Goal: Check status: Check status

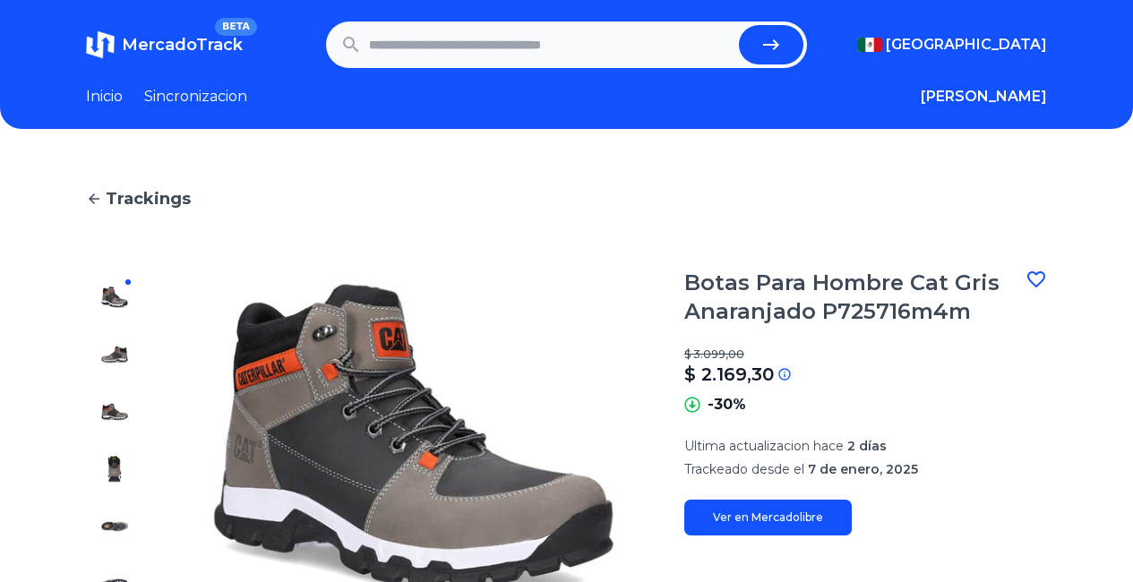
scroll to position [90, 0]
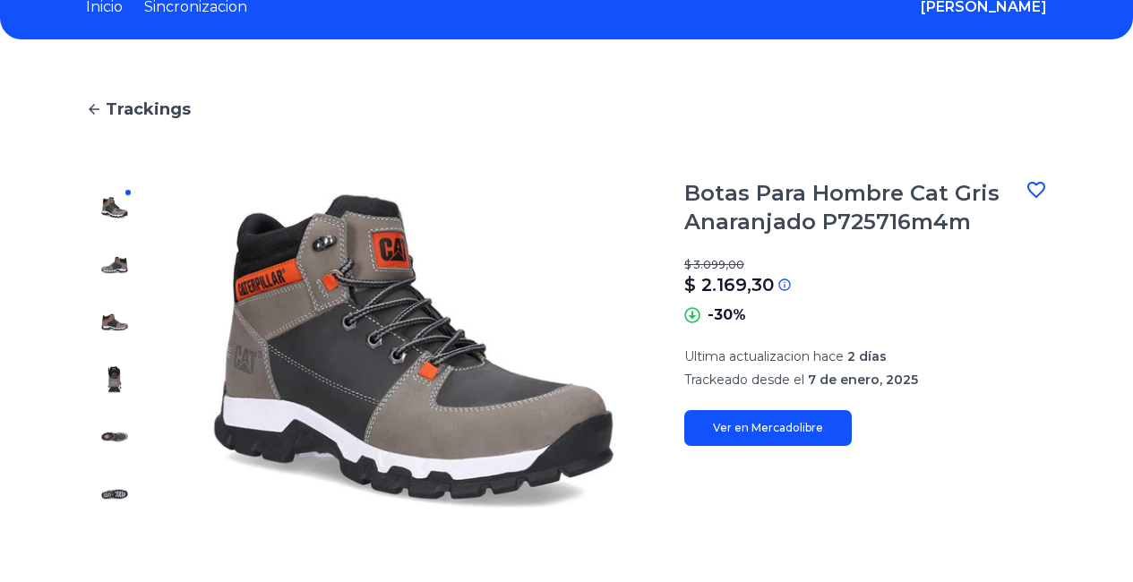
click at [93, 6] on link "Inicio" at bounding box center [104, 6] width 37 height 21
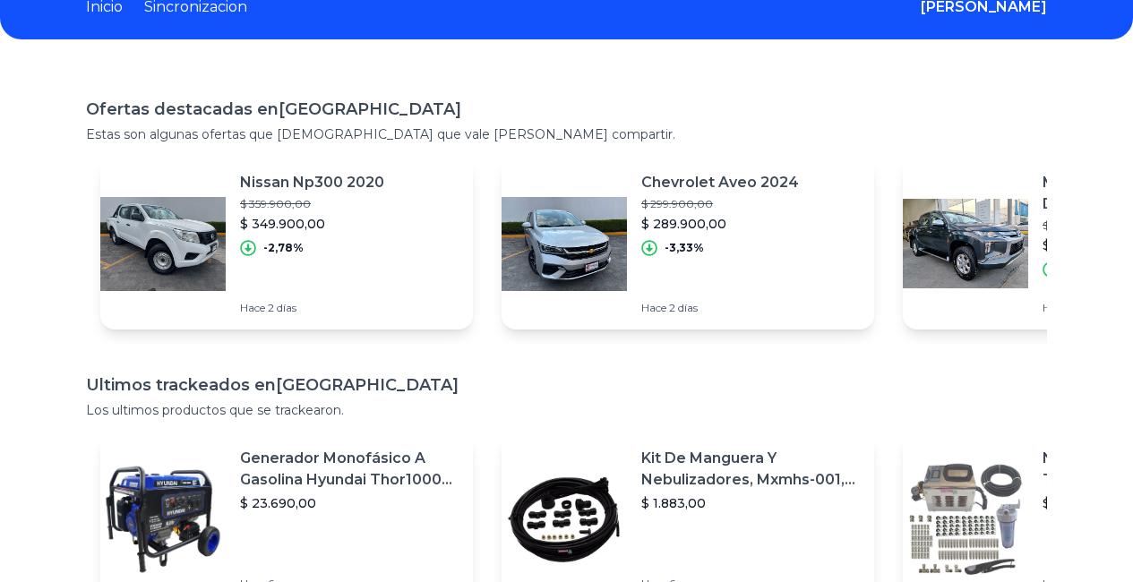
click at [210, 7] on link "Sincronizacion" at bounding box center [195, 6] width 103 height 21
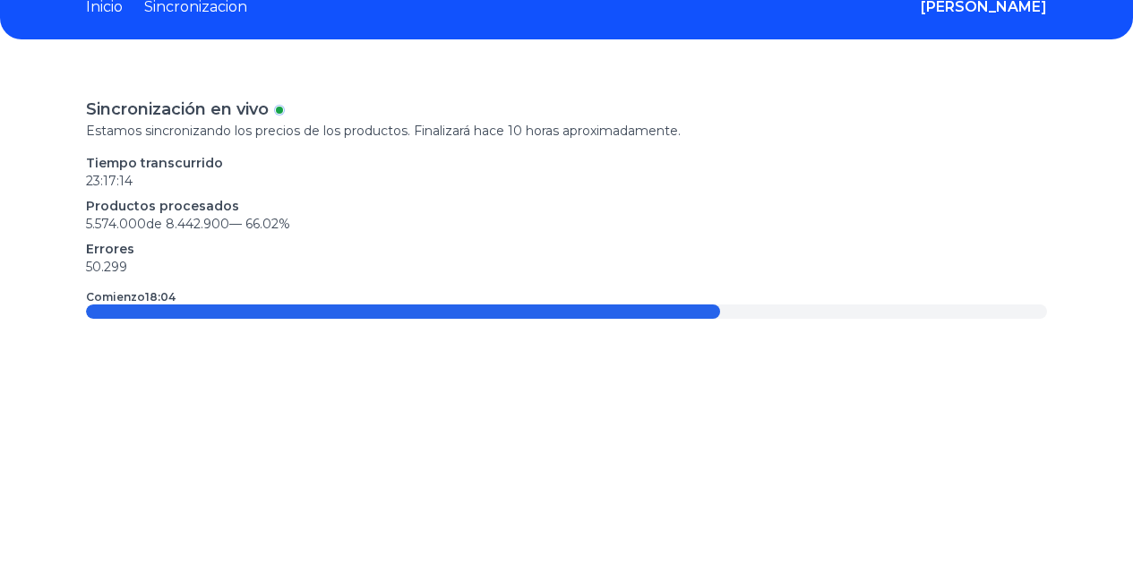
click at [123, 295] on p "Comienzo 18:04" at bounding box center [131, 297] width 90 height 14
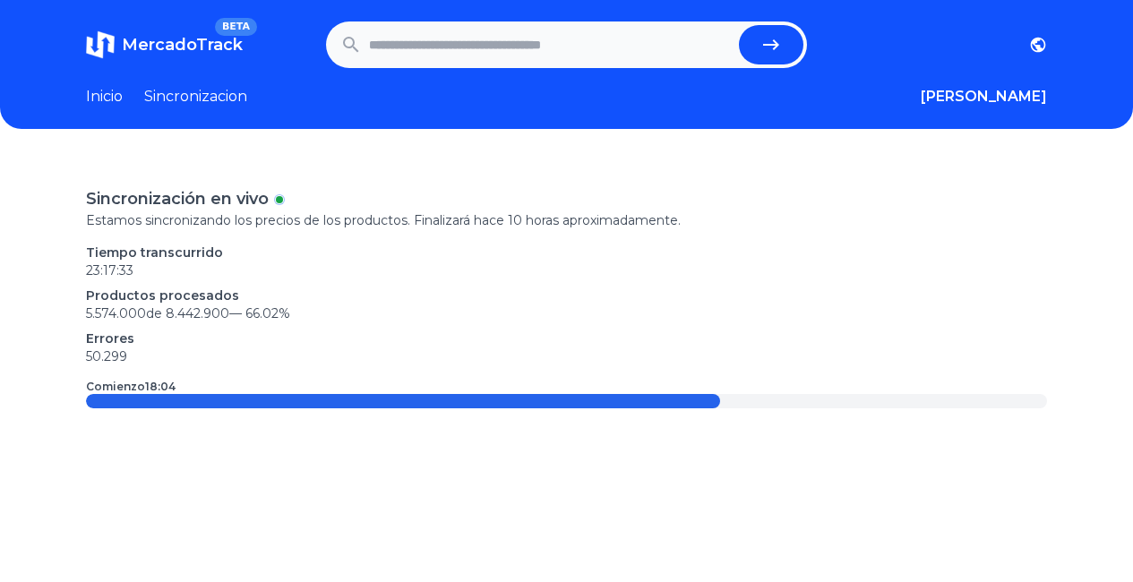
click at [97, 91] on link "Inicio" at bounding box center [104, 96] width 37 height 21
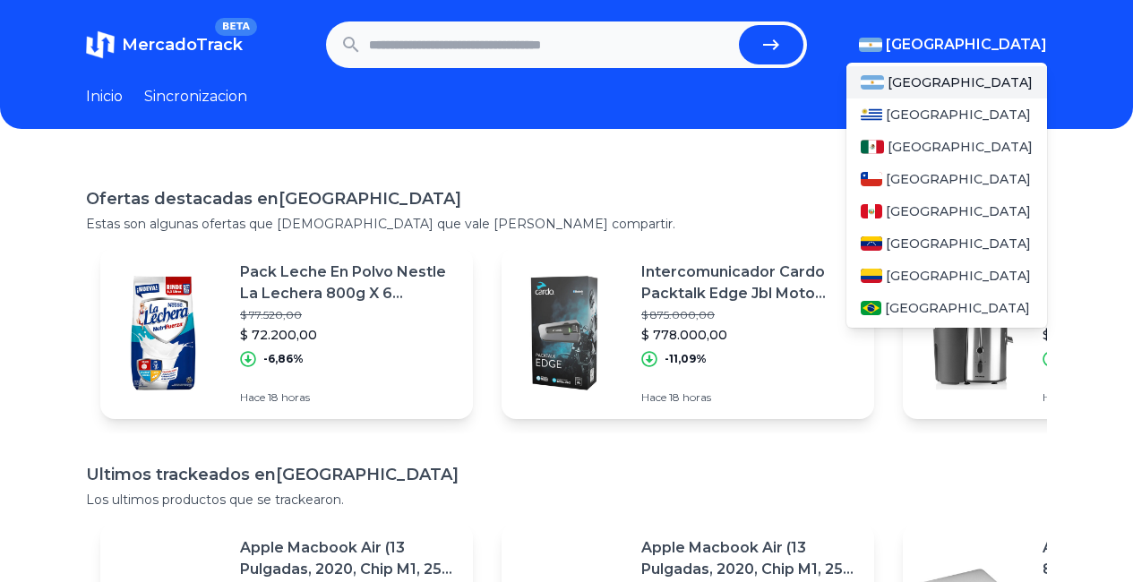
click at [1011, 38] on span "[GEOGRAPHIC_DATA]" at bounding box center [966, 44] width 161 height 21
click at [930, 137] on div "[GEOGRAPHIC_DATA]" at bounding box center [946, 147] width 201 height 32
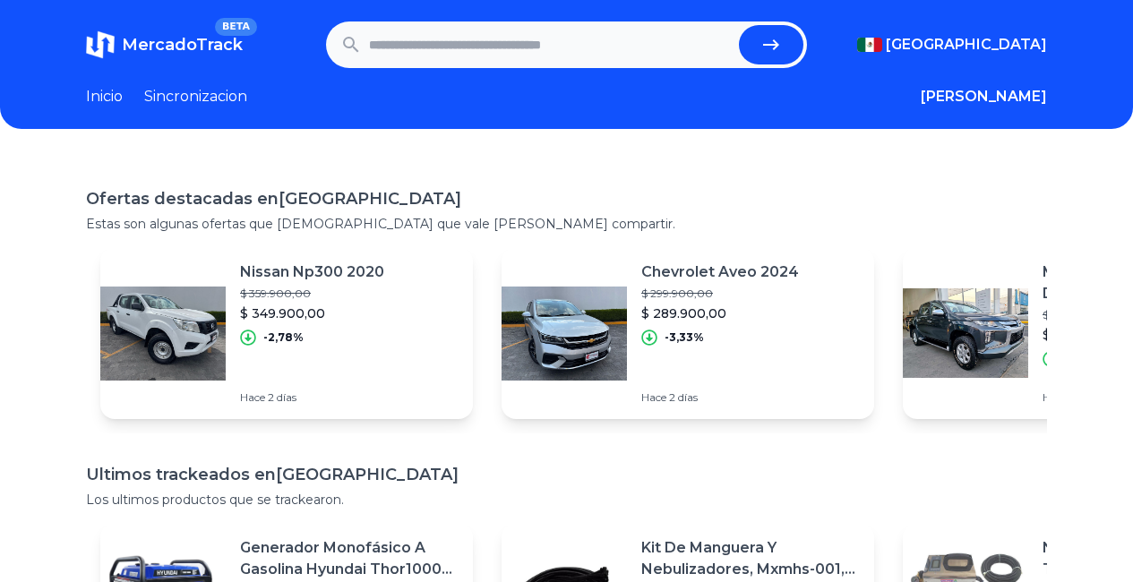
paste input "**********"
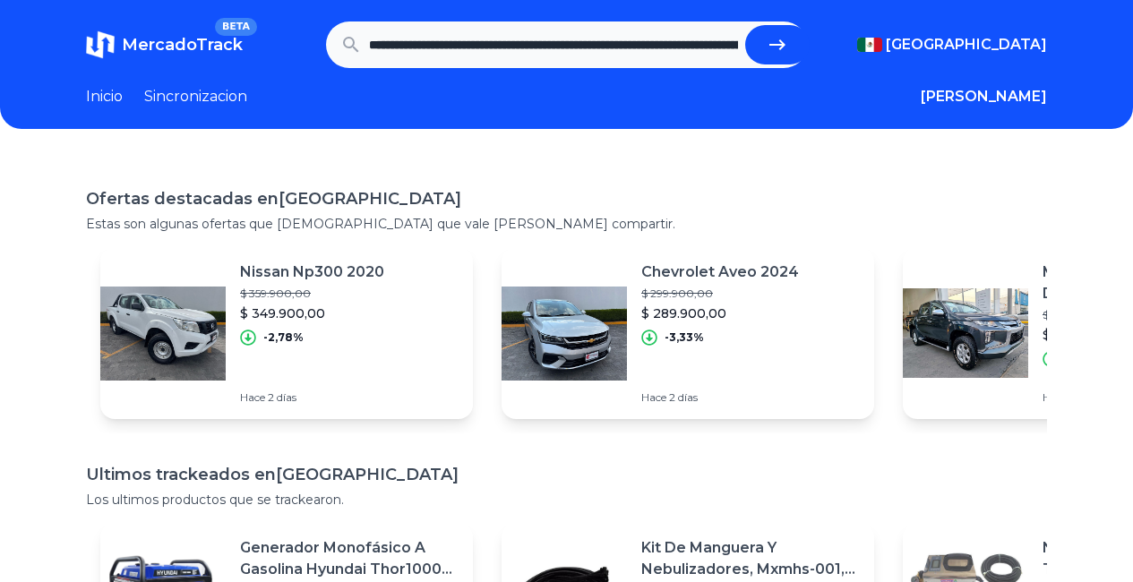
click at [792, 36] on button "submit" at bounding box center [777, 44] width 64 height 39
type input "**********"
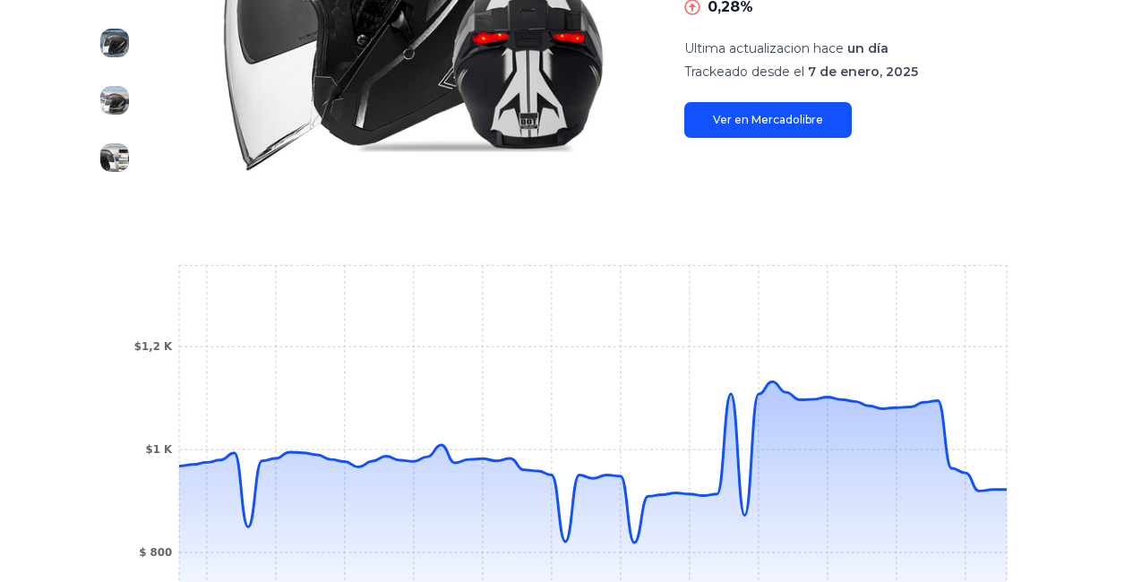
scroll to position [537, 0]
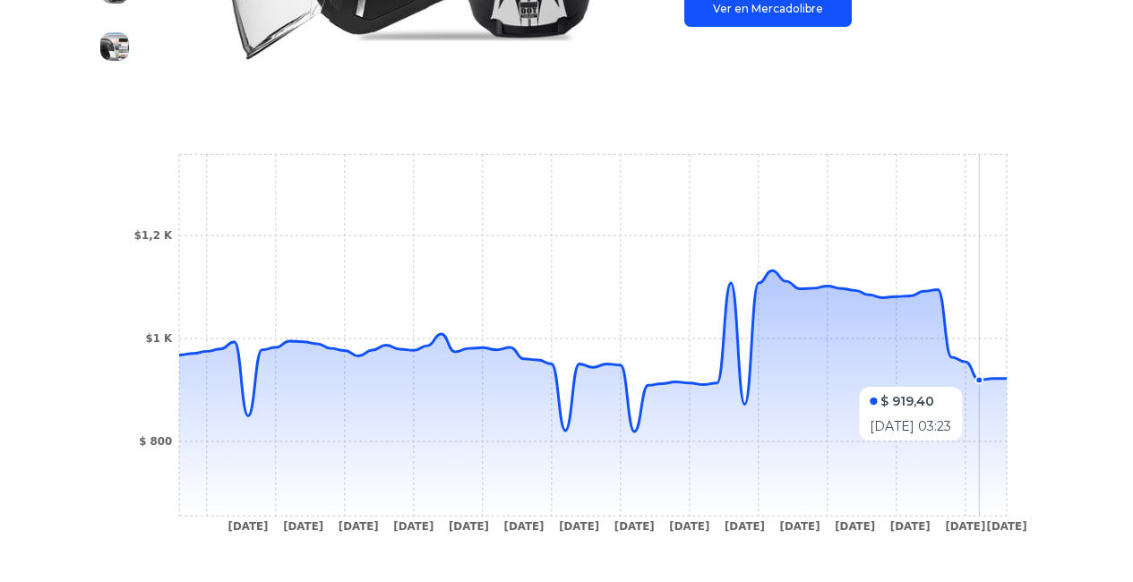
click at [982, 378] on circle at bounding box center [978, 379] width 7 height 7
click at [1010, 380] on circle at bounding box center [1006, 378] width 7 height 7
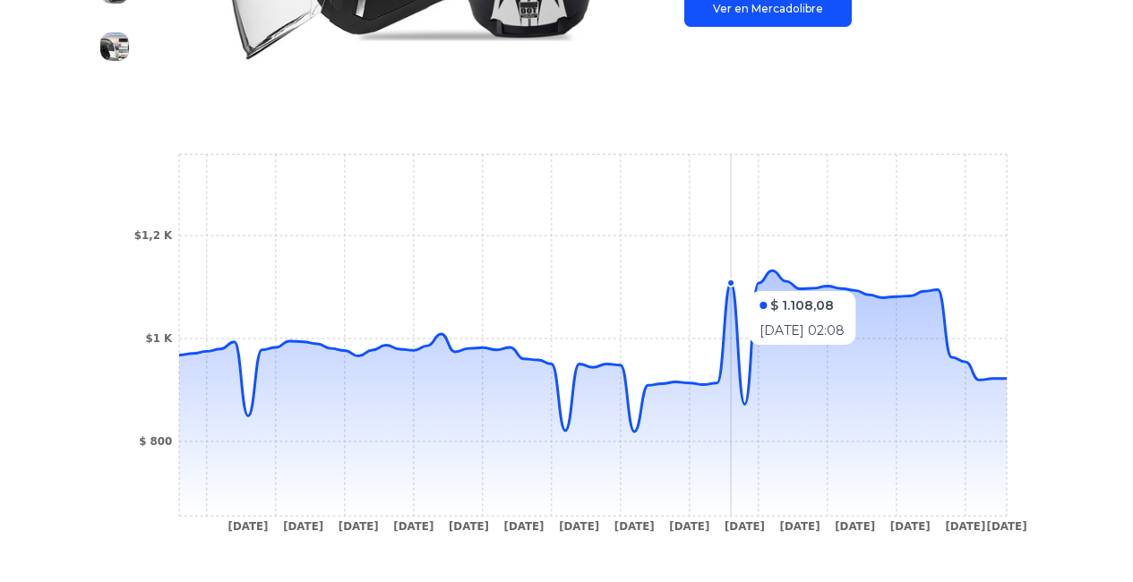
click at [734, 282] on circle at bounding box center [730, 282] width 7 height 7
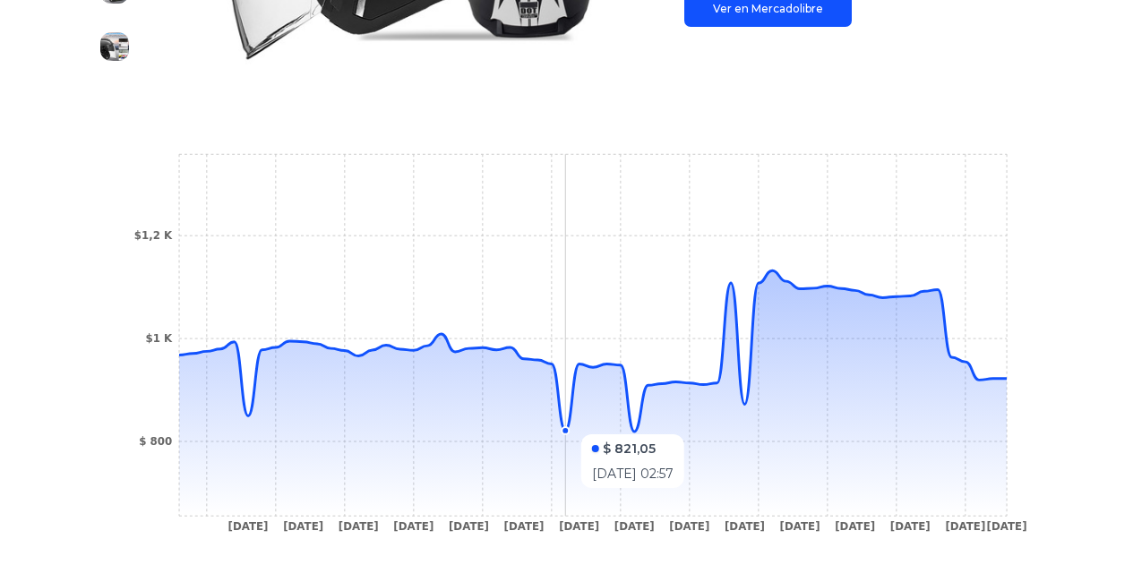
click at [569, 425] on icon at bounding box center [592, 350] width 827 height 161
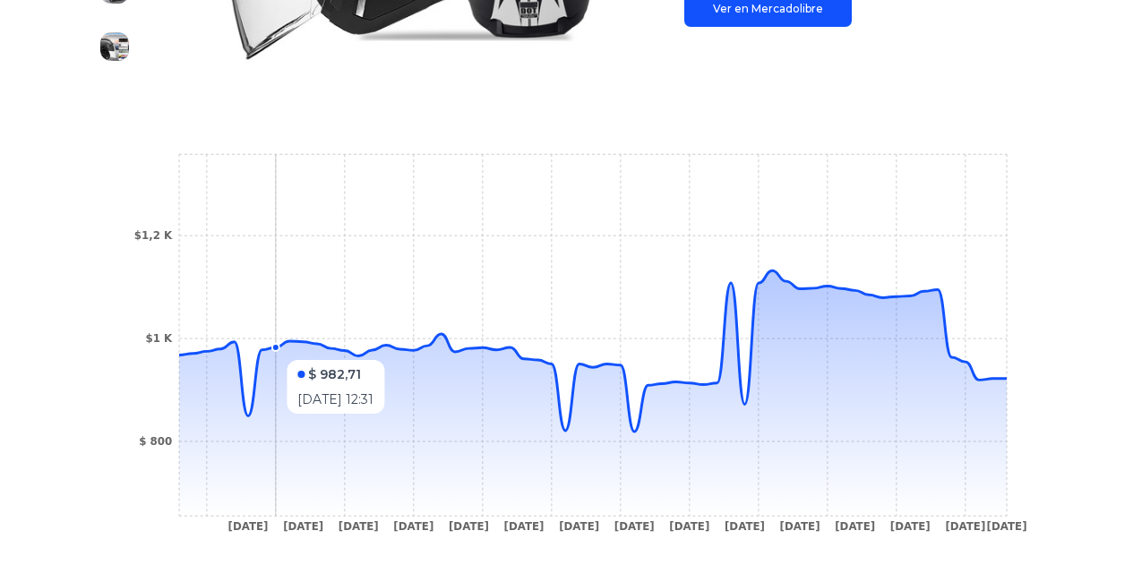
click at [274, 351] on icon at bounding box center [592, 392] width 827 height 245
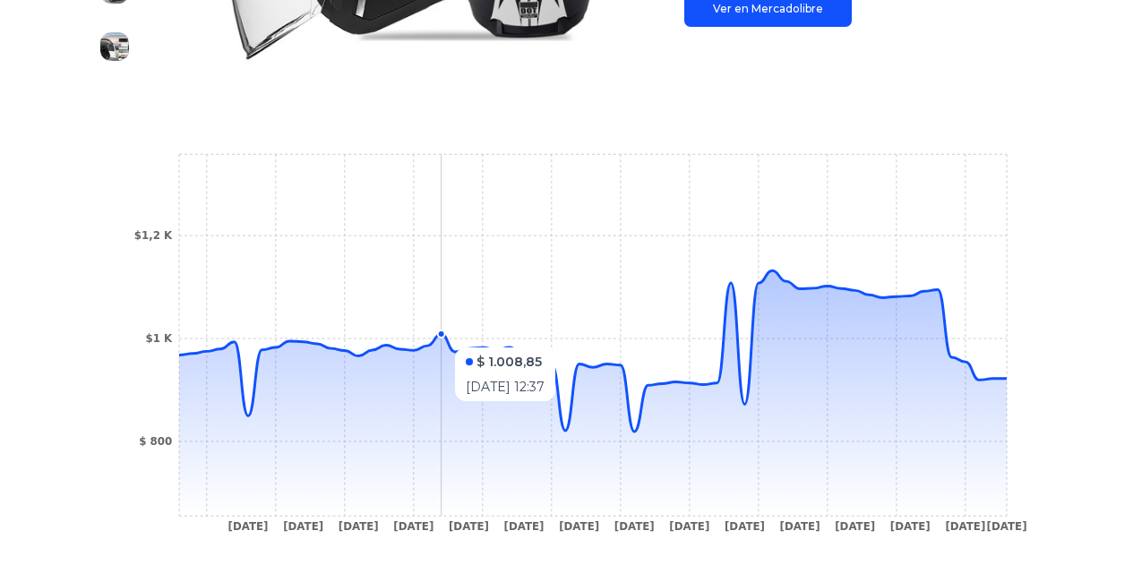
click at [450, 338] on icon at bounding box center [592, 350] width 827 height 161
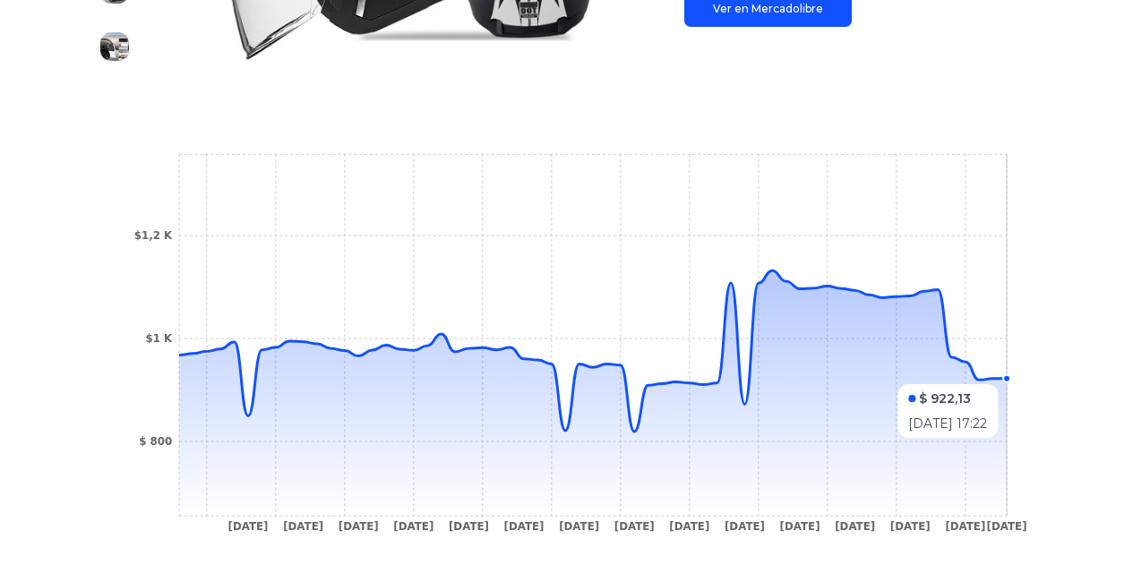
scroll to position [179, 0]
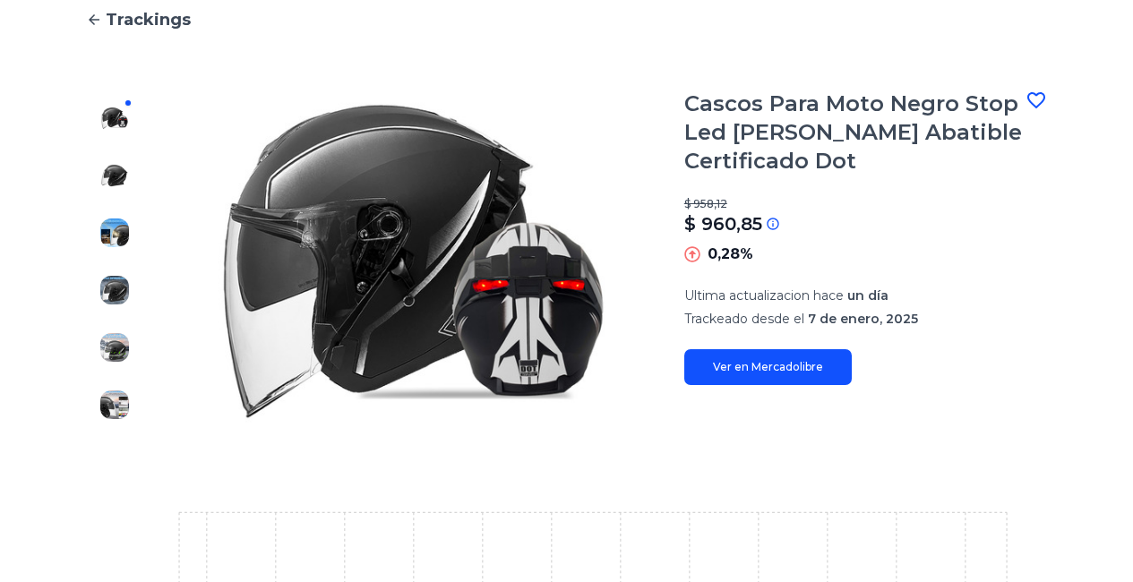
click at [106, 191] on div at bounding box center [114, 262] width 57 height 344
click at [110, 174] on img at bounding box center [114, 175] width 29 height 29
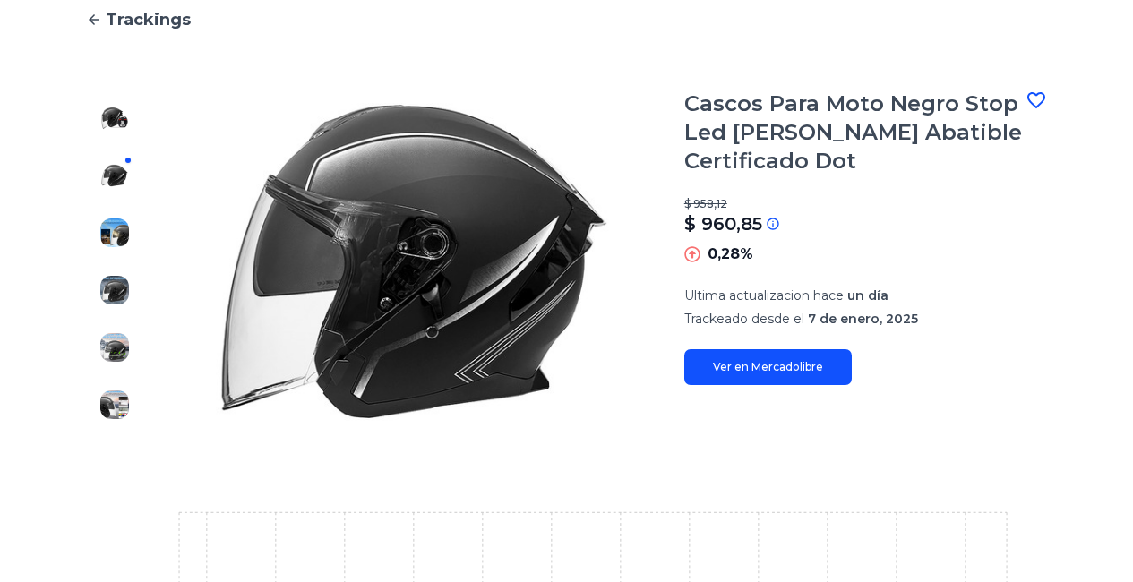
click at [119, 233] on img at bounding box center [114, 232] width 29 height 29
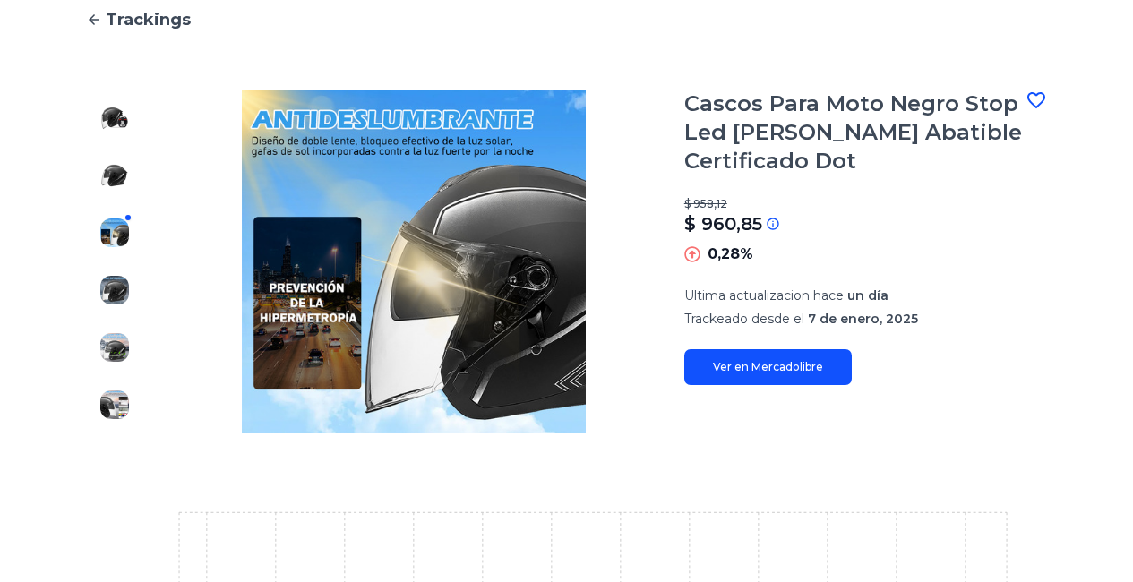
click at [119, 286] on img at bounding box center [114, 290] width 29 height 29
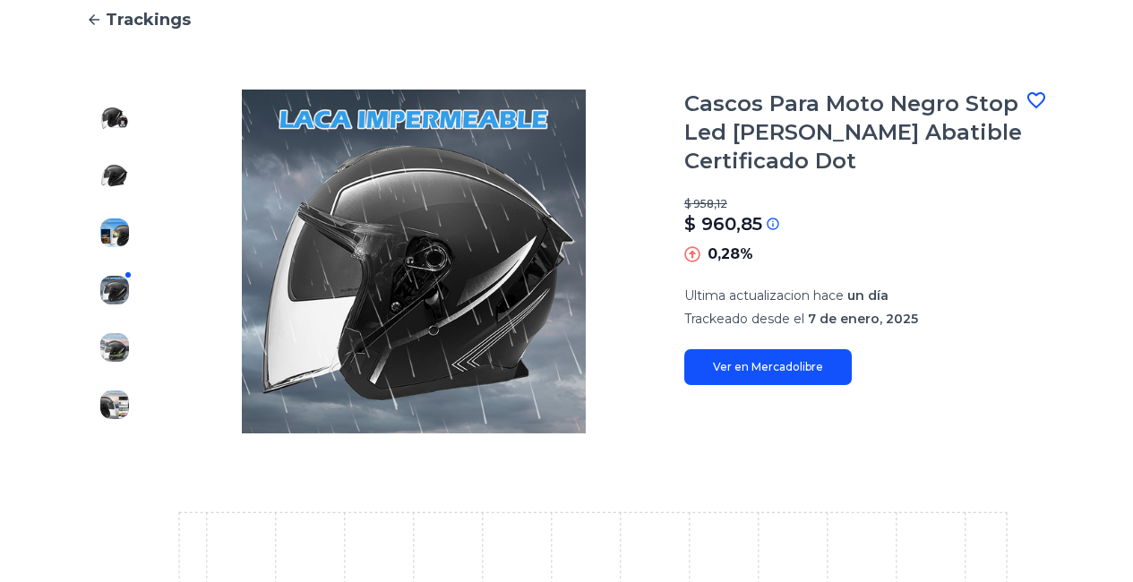
click at [118, 338] on img at bounding box center [114, 347] width 29 height 29
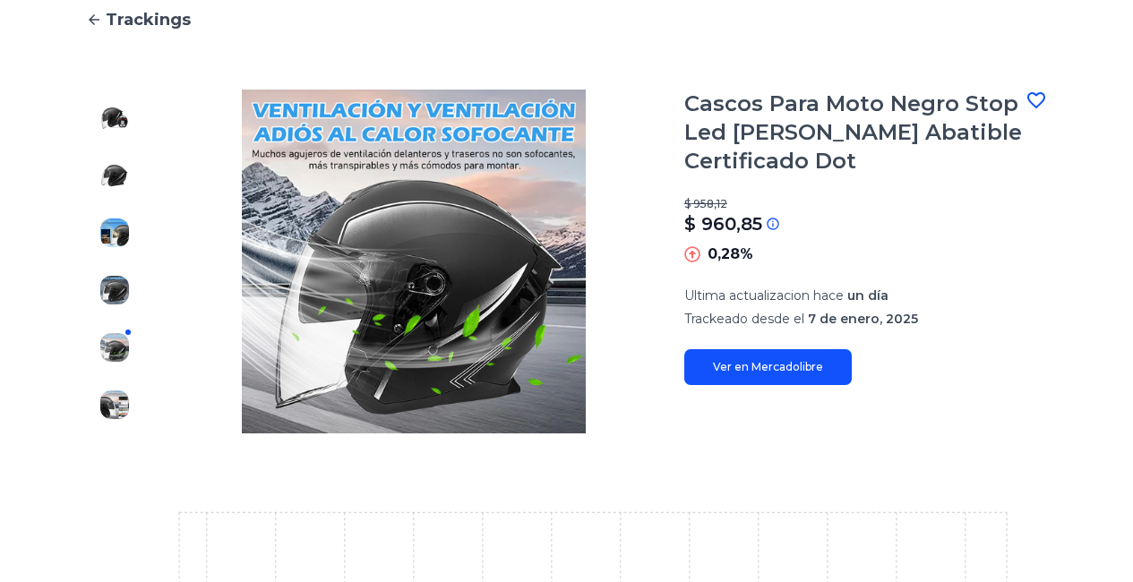
click at [107, 405] on img at bounding box center [114, 404] width 29 height 29
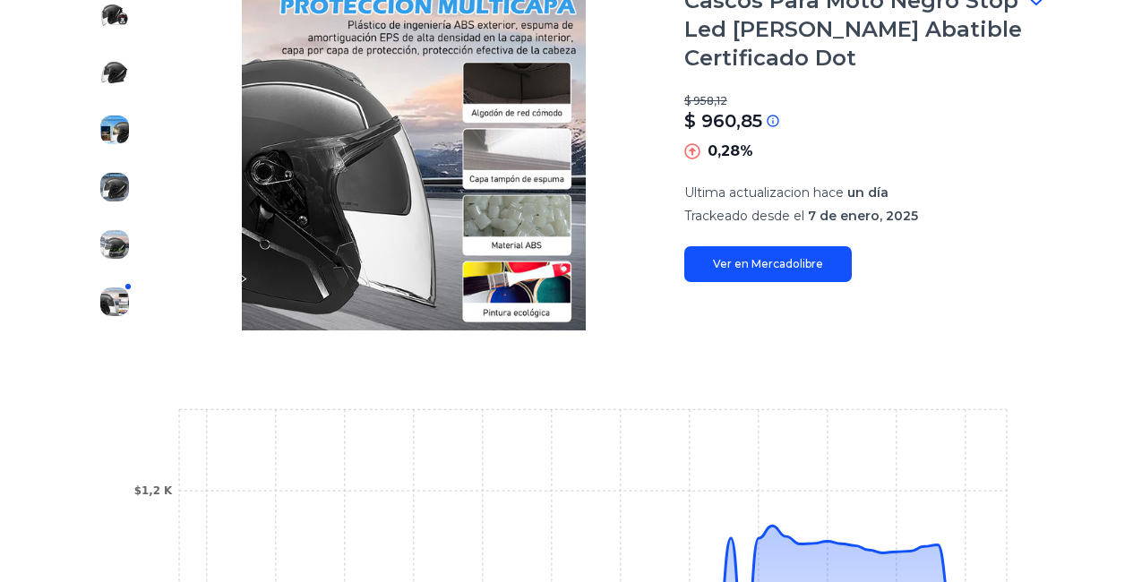
scroll to position [627, 0]
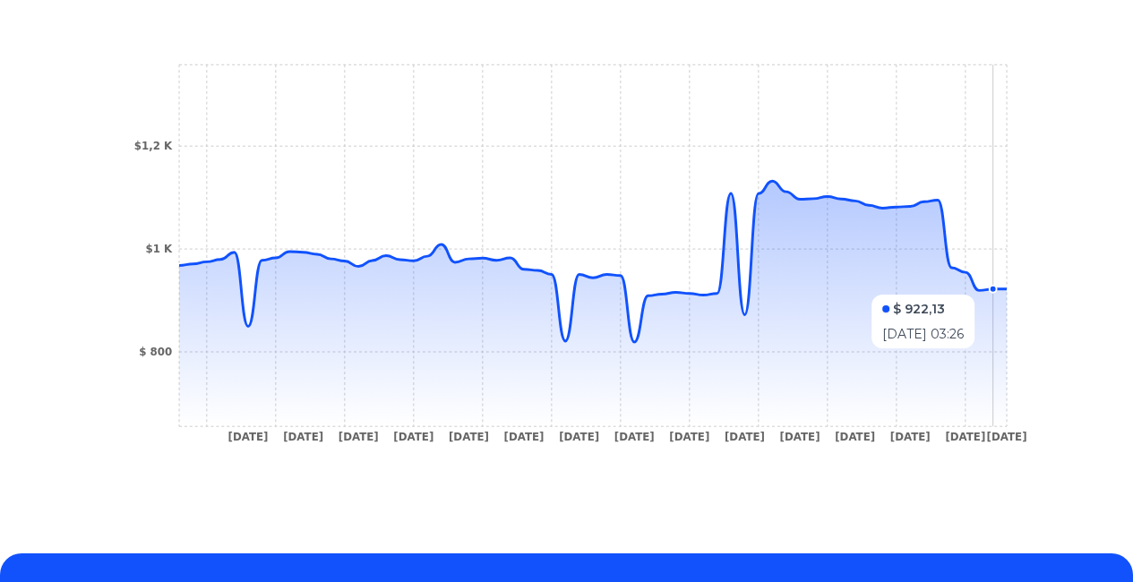
click at [1010, 286] on icon "[DATE] [DATE] [DATE] [DATE] [DATE] [DATE] [DATE] [DATE] [DATE] [DATE] [DATE] [D…" at bounding box center [566, 258] width 889 height 403
click at [997, 287] on circle at bounding box center [992, 289] width 7 height 7
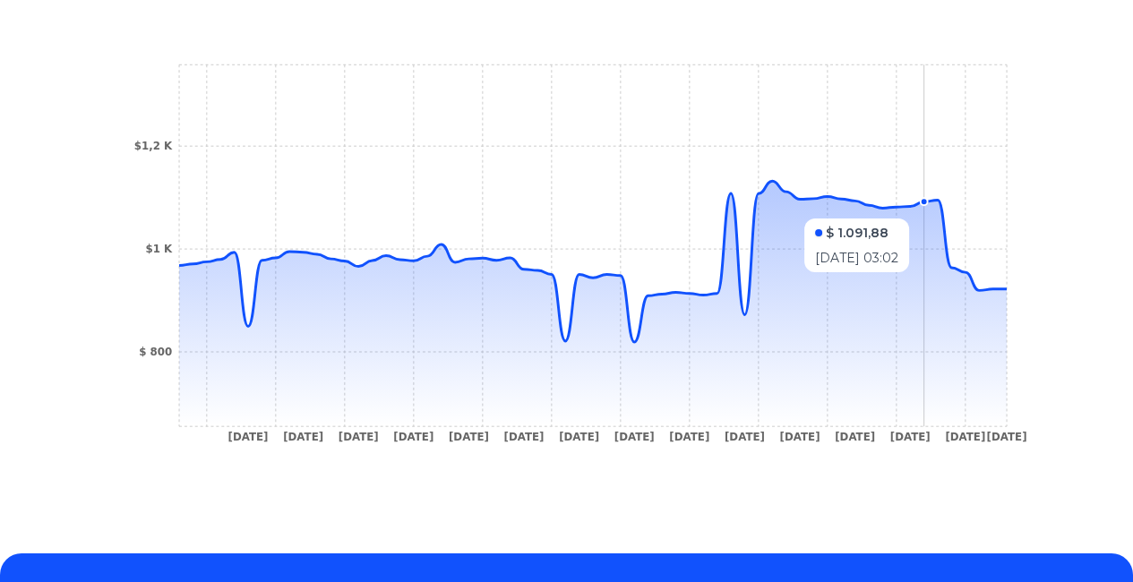
click at [932, 210] on icon at bounding box center [592, 303] width 827 height 245
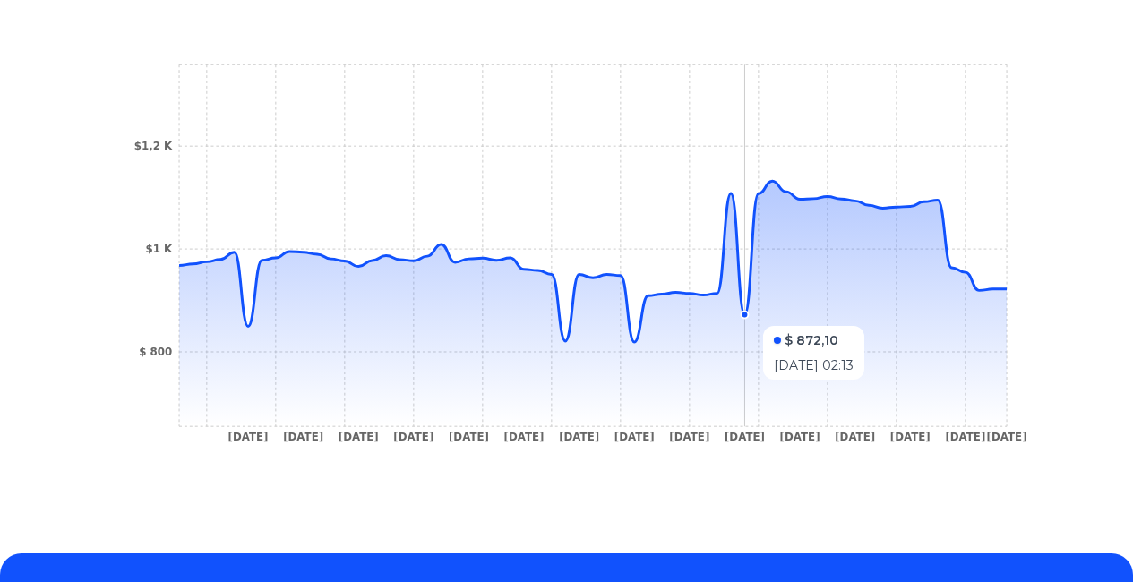
click at [749, 317] on circle at bounding box center [744, 315] width 7 height 7
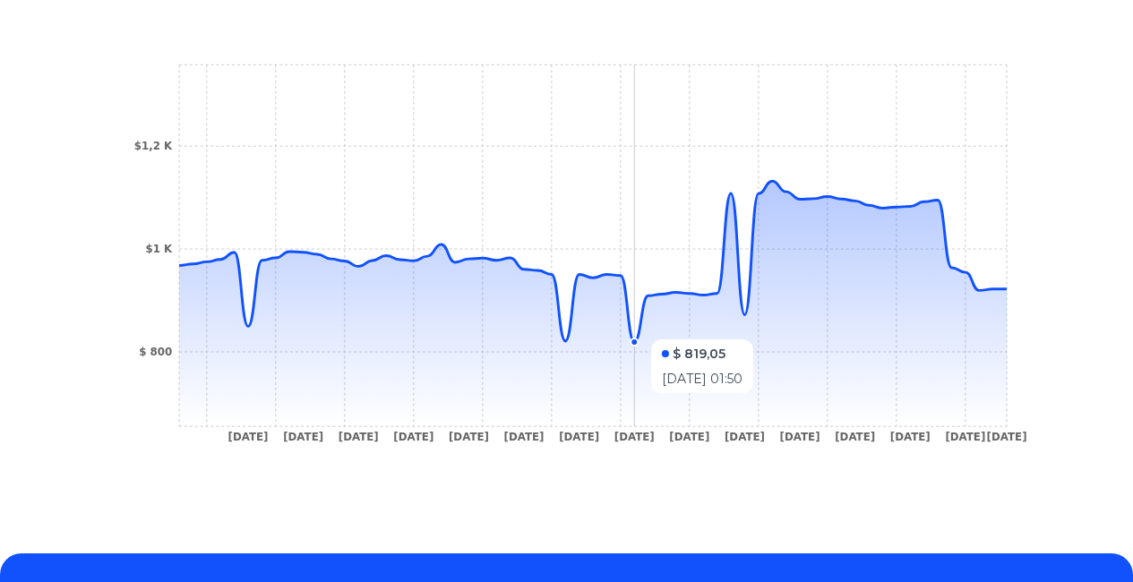
click at [646, 330] on icon at bounding box center [592, 261] width 827 height 161
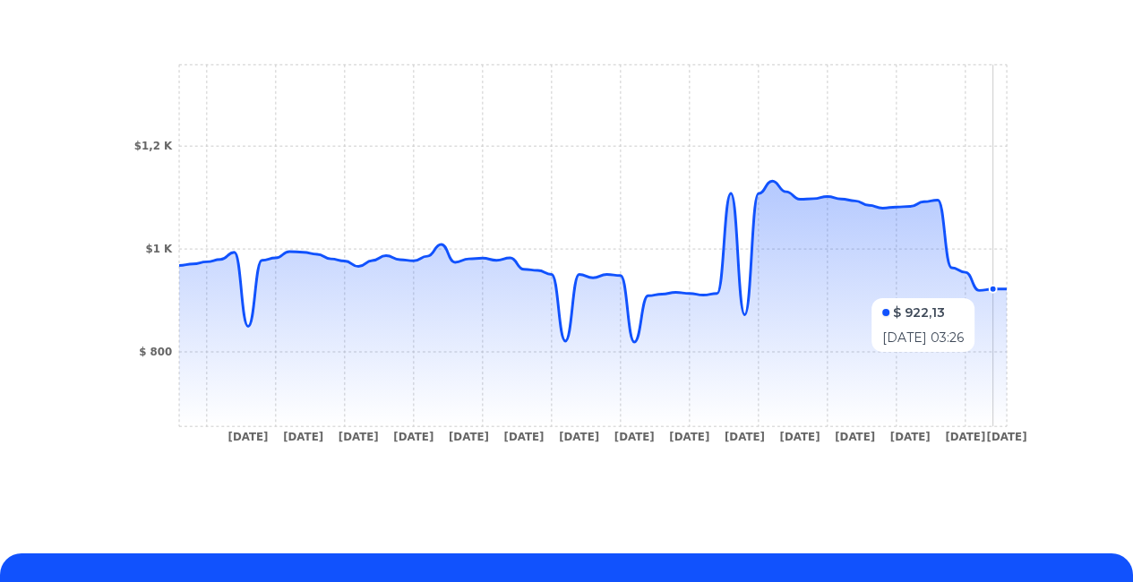
click at [1006, 289] on icon at bounding box center [592, 261] width 827 height 161
